Goal: Information Seeking & Learning: Check status

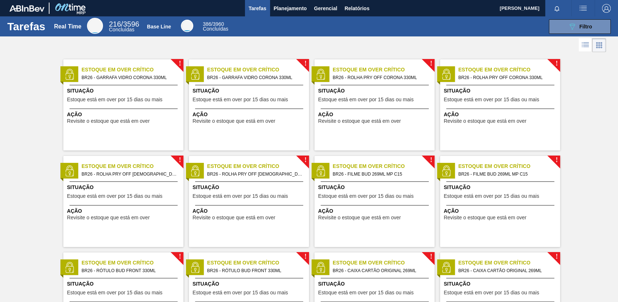
click at [215, 175] on span "BR26 - ROLHA PRY OFF [DEMOGRAPHIC_DATA] DUPLO MALTE 300ML" at bounding box center [255, 174] width 96 height 8
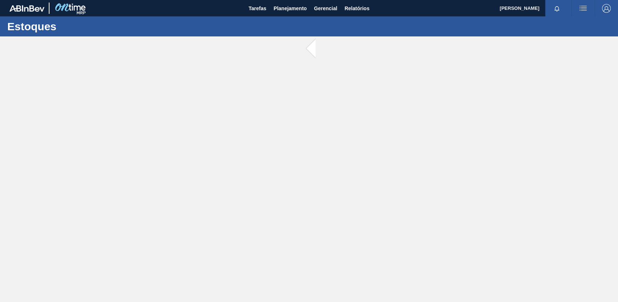
click at [215, 175] on main "Tarefas Planejamento Gerencial Relatórios [PERSON_NAME] [PERSON_NAME] todas com…" at bounding box center [309, 151] width 618 height 302
click at [215, 175] on div at bounding box center [309, 168] width 618 height 265
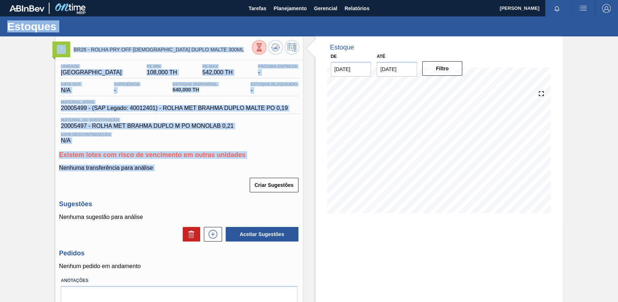
click at [21, 124] on div "BR26 - ROLHA PRY OFF BRAHMA DUPLO MALTE 300ML Unidade Uberlândia PE MIN 108,000…" at bounding box center [309, 185] width 618 height 299
click at [21, 125] on div "BR26 - ROLHA PRY OFF BRAHMA DUPLO MALTE 300ML Unidade Uberlândia PE MIN 108,000…" at bounding box center [309, 185] width 618 height 299
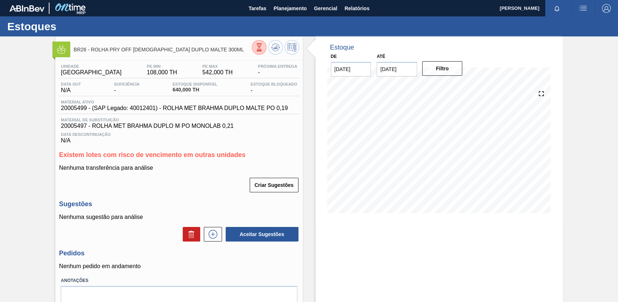
click at [35, 136] on div "BR26 - ROLHA PRY OFF BRAHMA DUPLO MALTE 300ML Unidade Uberlândia PE MIN 108,000…" at bounding box center [309, 185] width 618 height 299
drag, startPoint x: 205, startPoint y: 90, endPoint x: 159, endPoint y: 82, distance: 46.9
click at [159, 82] on div "Data out N/A Suficiência - Estoque Disponível 640,000 TH [DEMOGRAPHIC_DATA] Blo…" at bounding box center [179, 89] width 240 height 14
drag, startPoint x: 159, startPoint y: 82, endPoint x: 161, endPoint y: 87, distance: 4.7
click at [161, 87] on div "Data out N/A Suficiência - Estoque Disponível 640,000 TH [DEMOGRAPHIC_DATA] Blo…" at bounding box center [179, 89] width 240 height 14
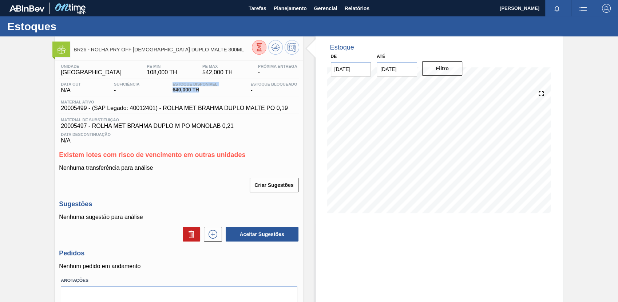
click at [161, 87] on div "Data out N/A Suficiência - Estoque Disponível 640,000 TH [DEMOGRAPHIC_DATA] Blo…" at bounding box center [179, 89] width 240 height 14
click at [69, 127] on span "20005497 - ROLHA MET BRAHMA DUPLO M PO MONOLAB 0,21" at bounding box center [179, 126] width 236 height 7
copy span "20005497"
click at [293, 7] on span "Planejamento" at bounding box center [290, 8] width 33 height 9
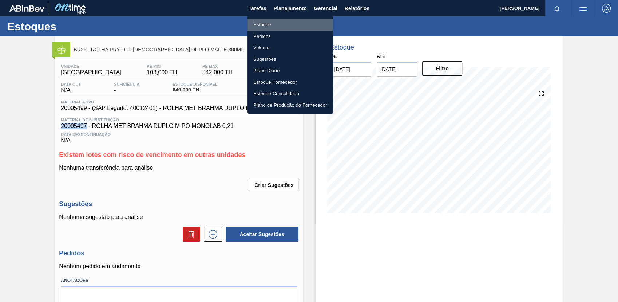
click at [302, 22] on li "Estoque" at bounding box center [291, 25] width 86 height 12
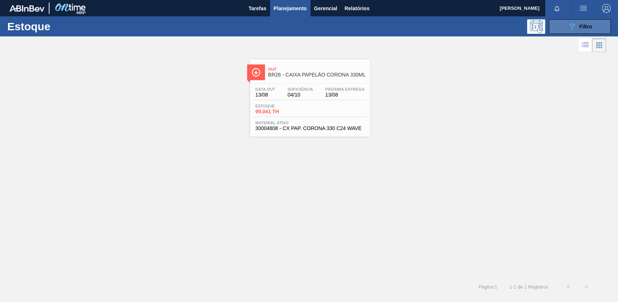
click at [554, 23] on button "089F7B8B-B2A5-4AFE-B5C0-19BA573D28AC Filtro" at bounding box center [580, 26] width 62 height 15
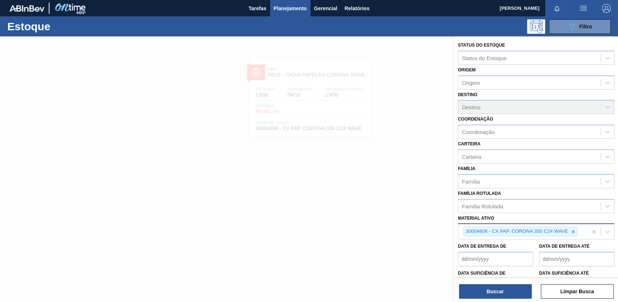
click at [573, 235] on div "30004808 - CX PAP. CORONA 330 C24 WAVE" at bounding box center [520, 232] width 115 height 10
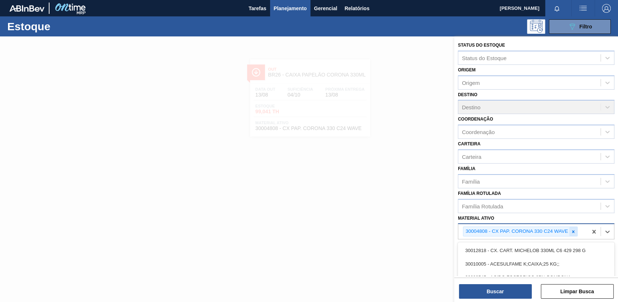
click at [572, 234] on div at bounding box center [574, 231] width 8 height 9
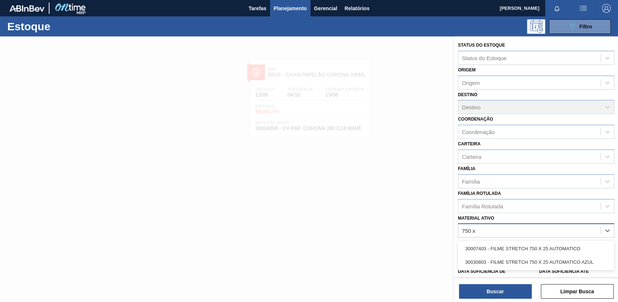
type ativo "750 x"
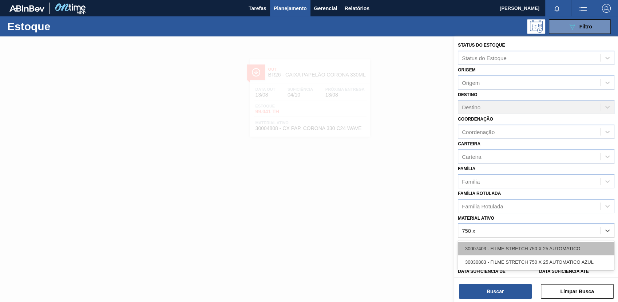
click at [574, 251] on div "30007403 - FILME STRETCH 750 X 25 AUTOMATICO" at bounding box center [536, 248] width 157 height 13
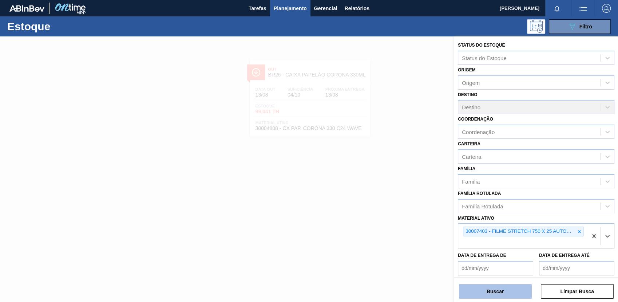
click at [518, 289] on button "Buscar" at bounding box center [495, 291] width 73 height 15
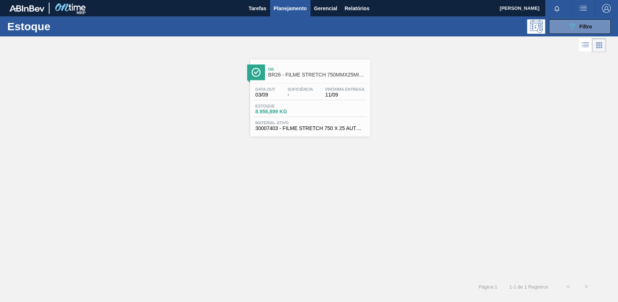
click at [288, 103] on div "Data out 03/09 Suficiência - Próxima Entrega 11/09 Estoque 8.956,899 KG Materia…" at bounding box center [310, 108] width 120 height 50
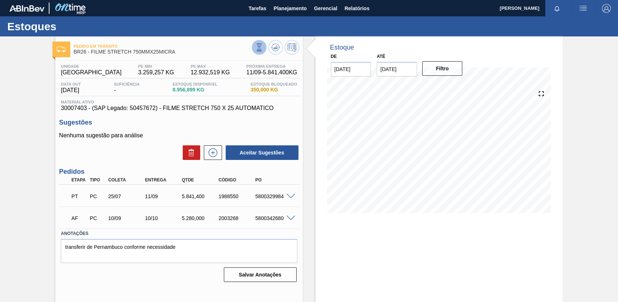
click at [260, 47] on icon at bounding box center [259, 47] width 8 height 8
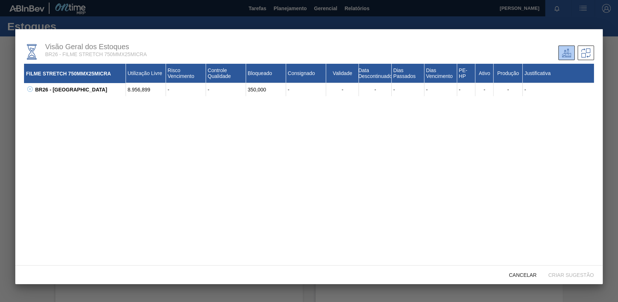
click at [259, 33] on div "Visão Geral dos Estoques BR26 - FILME STRETCH 750MMX25MICRA FILME STRETCH 750MM…" at bounding box center [308, 147] width 587 height 236
click at [586, 49] on icon at bounding box center [586, 52] width 9 height 9
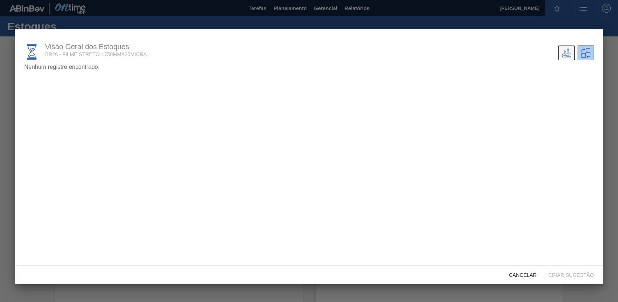
click at [565, 51] on icon at bounding box center [566, 52] width 9 height 8
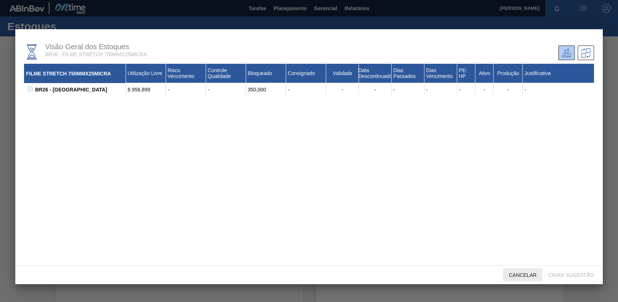
click at [523, 272] on span "Cancelar" at bounding box center [522, 275] width 39 height 6
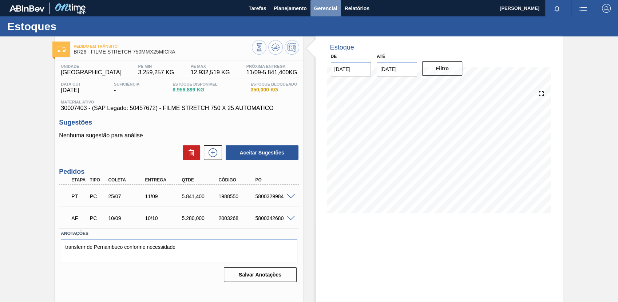
click at [333, 10] on span "Gerencial" at bounding box center [325, 8] width 23 height 9
click at [298, 8] on div at bounding box center [309, 151] width 618 height 302
click at [298, 8] on span "Planejamento" at bounding box center [290, 8] width 33 height 9
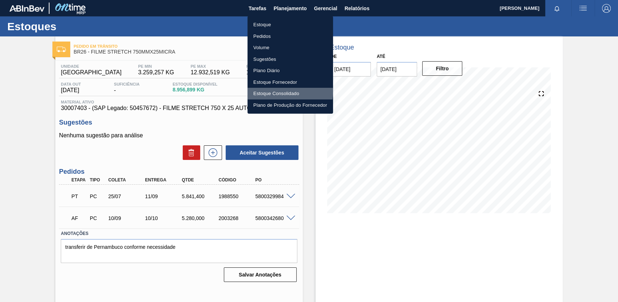
click at [283, 92] on li "Estoque Consolidado" at bounding box center [291, 94] width 86 height 12
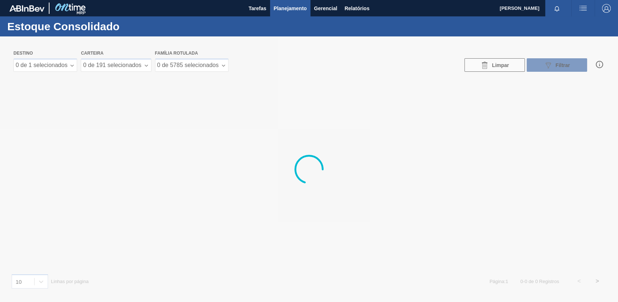
click at [74, 65] on div at bounding box center [309, 168] width 618 height 265
click at [70, 67] on div at bounding box center [309, 168] width 618 height 265
click at [72, 66] on div at bounding box center [309, 168] width 618 height 265
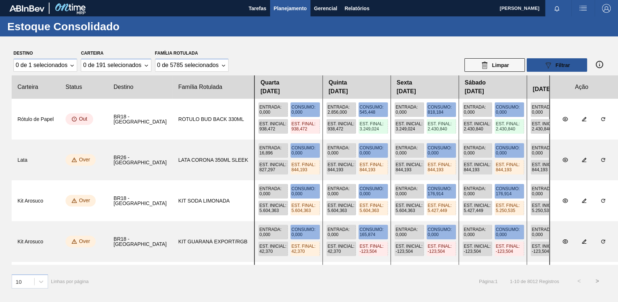
click at [282, 4] on span "Planejamento" at bounding box center [290, 8] width 33 height 9
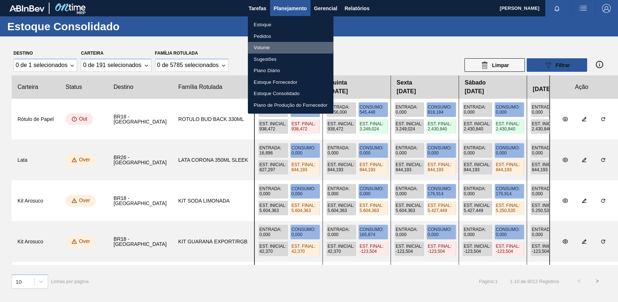
click at [268, 45] on li "Volume" at bounding box center [291, 48] width 86 height 12
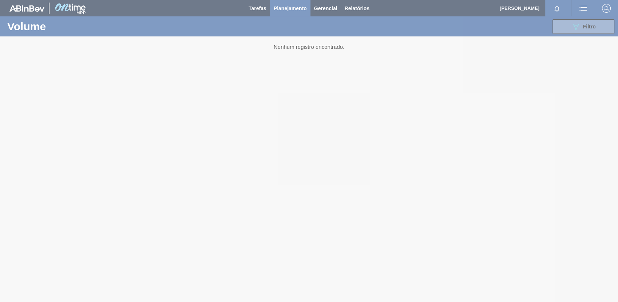
click at [274, 11] on div at bounding box center [309, 151] width 618 height 302
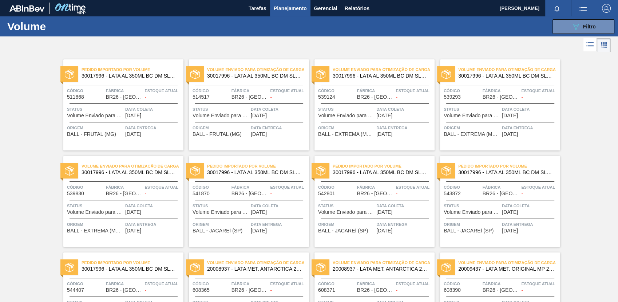
click at [275, 10] on span "Planejamento" at bounding box center [290, 8] width 33 height 9
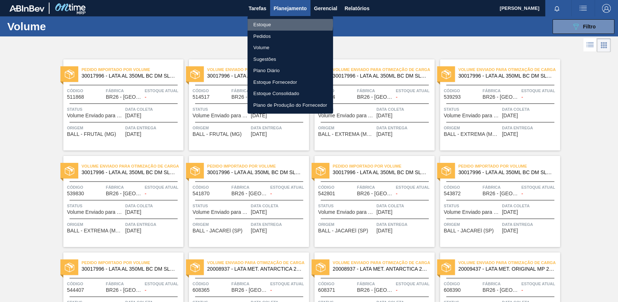
click at [287, 24] on li "Estoque" at bounding box center [291, 25] width 86 height 12
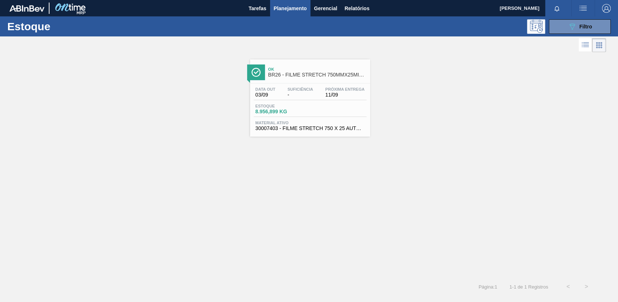
click at [302, 90] on span "Suficiência" at bounding box center [300, 89] width 25 height 4
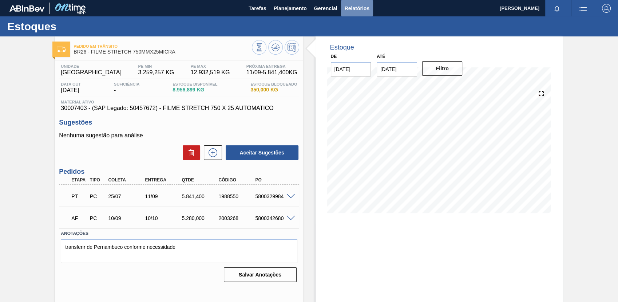
click at [358, 7] on span "Relatórios" at bounding box center [357, 8] width 25 height 9
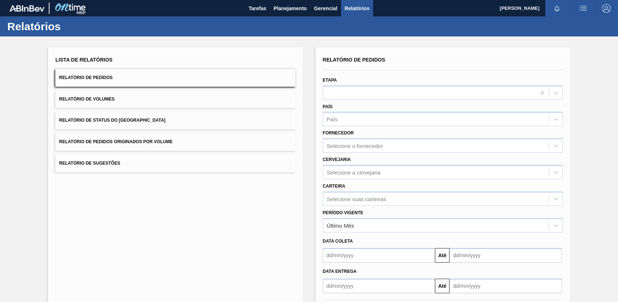
click at [168, 125] on button "Relatório de Status do [GEOGRAPHIC_DATA]" at bounding box center [175, 120] width 240 height 18
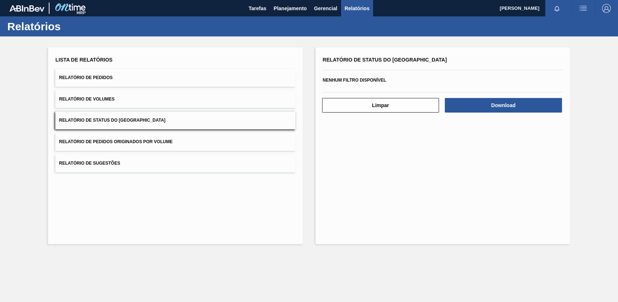
click at [160, 105] on button "Relatório de Volumes" at bounding box center [175, 99] width 240 height 18
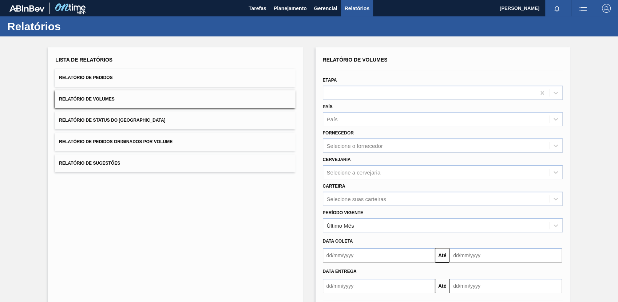
click at [161, 160] on button "Relatório de Sugestões" at bounding box center [175, 163] width 240 height 18
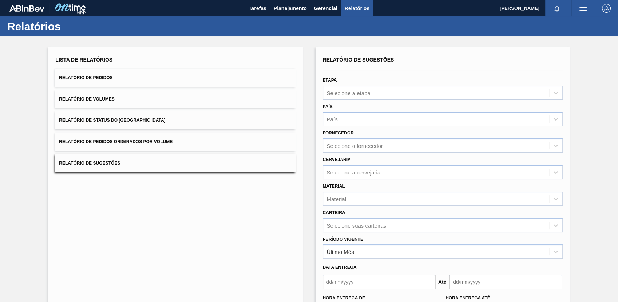
click at [158, 143] on span "Relatório de Pedidos Originados por Volume" at bounding box center [116, 141] width 114 height 5
